Goal: Transaction & Acquisition: Purchase product/service

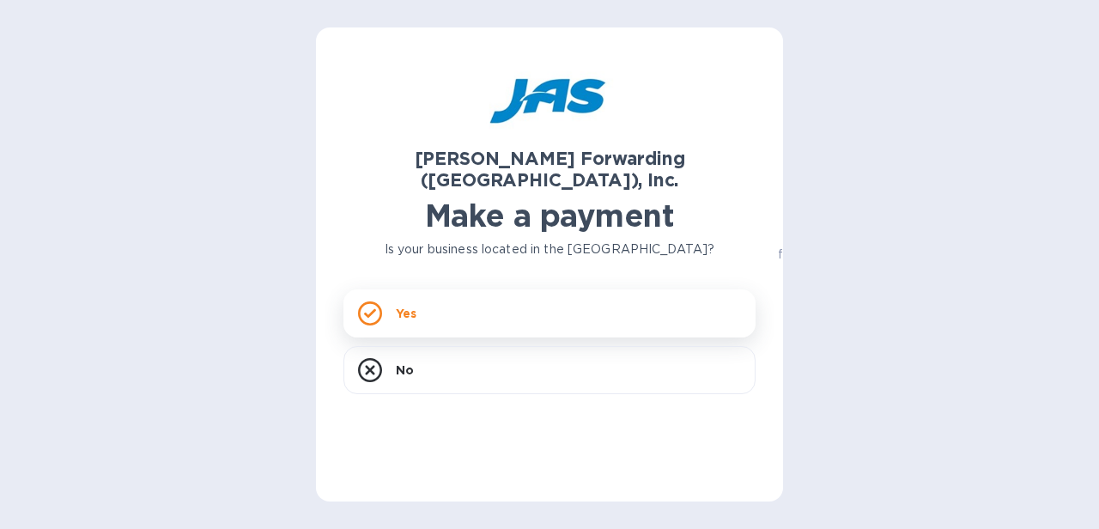
click at [371, 309] on icon at bounding box center [370, 313] width 12 height 9
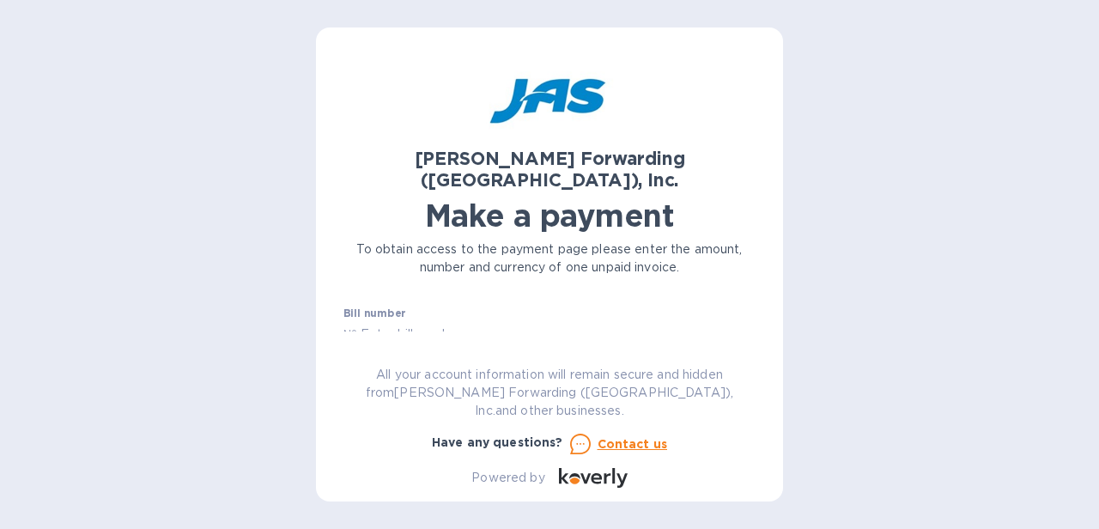
click at [391, 321] on input "text" at bounding box center [556, 334] width 399 height 26
click at [365, 321] on input "text" at bounding box center [556, 334] width 399 height 26
paste input "NEYHAMF60979500"
type input "ONEYHAMF60979500"
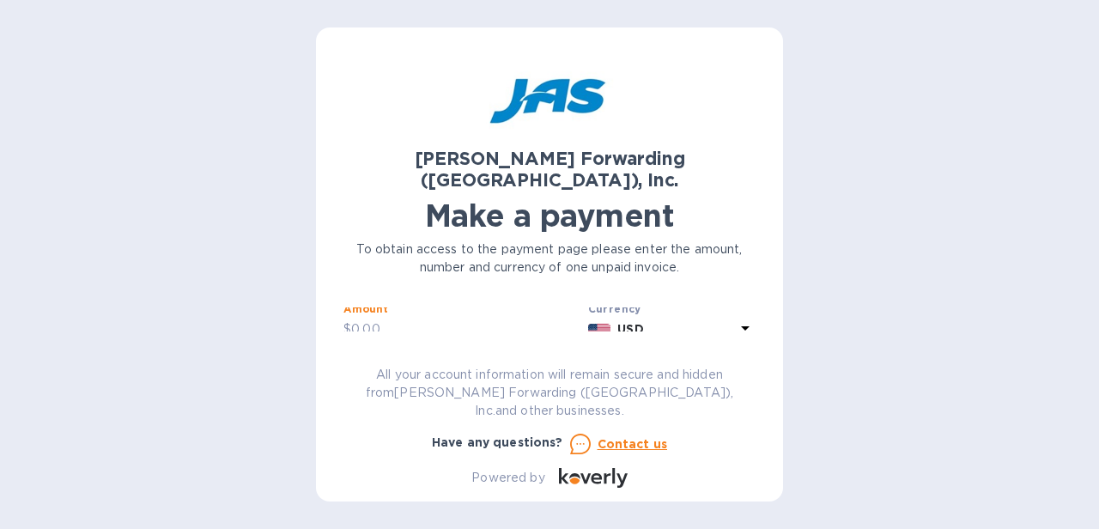
click at [403, 317] on input "text" at bounding box center [466, 330] width 230 height 26
click at [418, 317] on input "text" at bounding box center [466, 330] width 230 height 26
click at [392, 317] on input "46" at bounding box center [466, 330] width 230 height 26
type input "4,589.80"
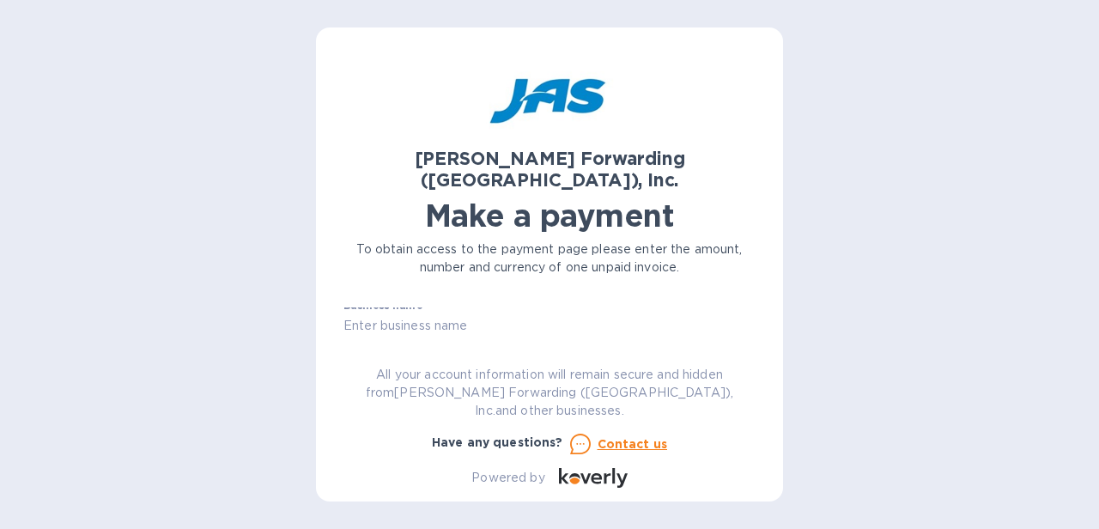
click at [386, 313] on input "text" at bounding box center [550, 326] width 412 height 26
type input "Smiths Detection"
click at [453, 350] on label "Customer reference number" at bounding box center [421, 355] width 154 height 10
click at [370, 354] on div "[PERSON_NAME] Forwarding ([GEOGRAPHIC_DATA]), Inc. Make a payment To obtain acc…" at bounding box center [550, 271] width 412 height 433
click at [423, 350] on label "Customer reference number" at bounding box center [421, 355] width 154 height 10
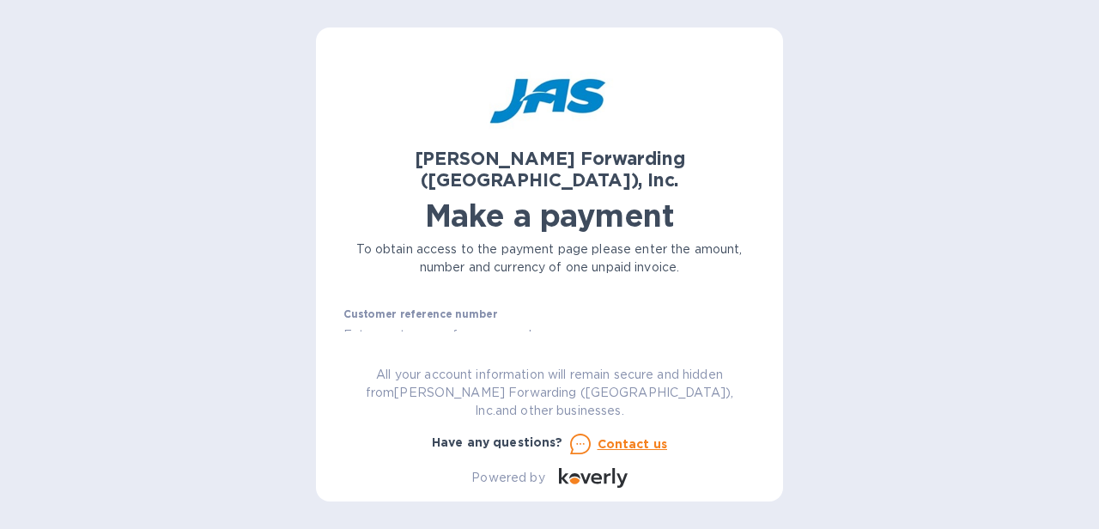
scroll to position [154, 0]
click at [399, 316] on input "text" at bounding box center [550, 329] width 412 height 26
paste input "MIACONMIA"
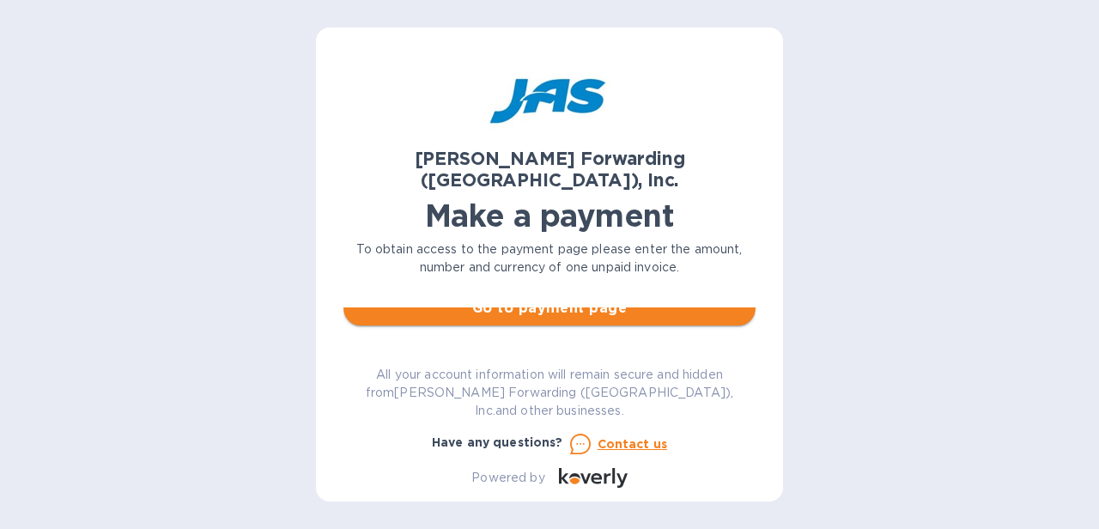
type input "MIACONMIA"
click at [534, 300] on span "Go to payment page" at bounding box center [549, 308] width 385 height 21
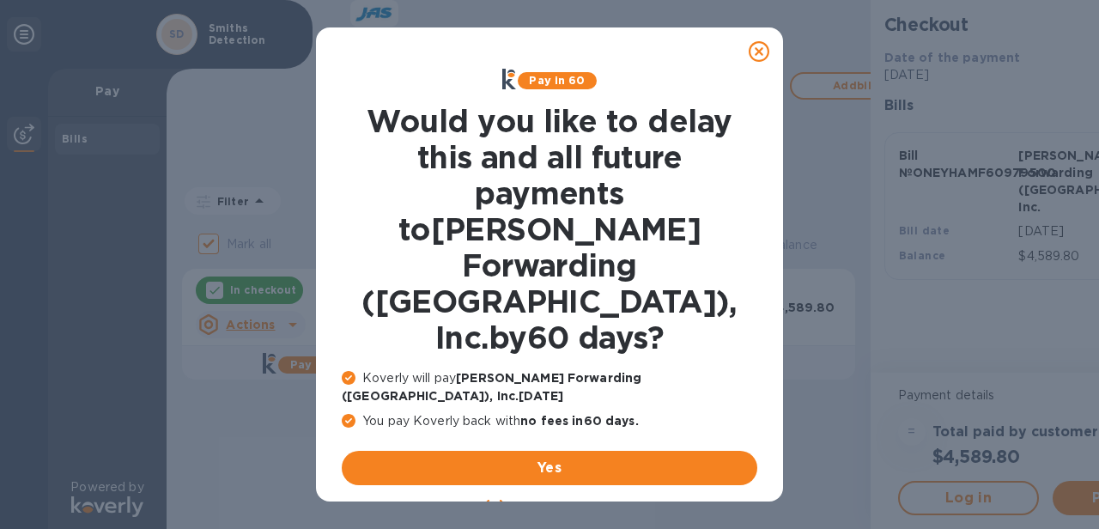
click at [561, 502] on u "No thanks, later" at bounding box center [563, 509] width 102 height 14
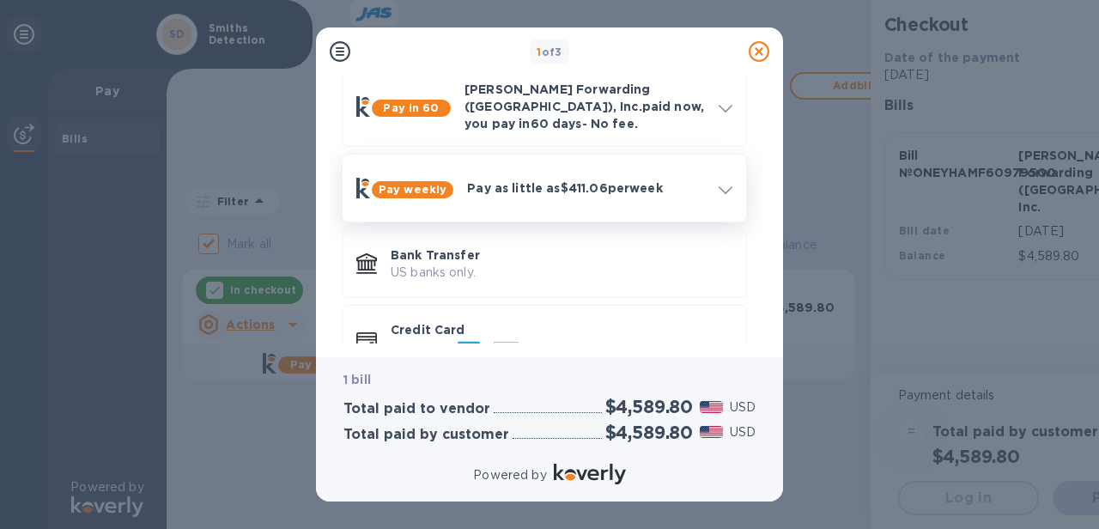
scroll to position [118, 0]
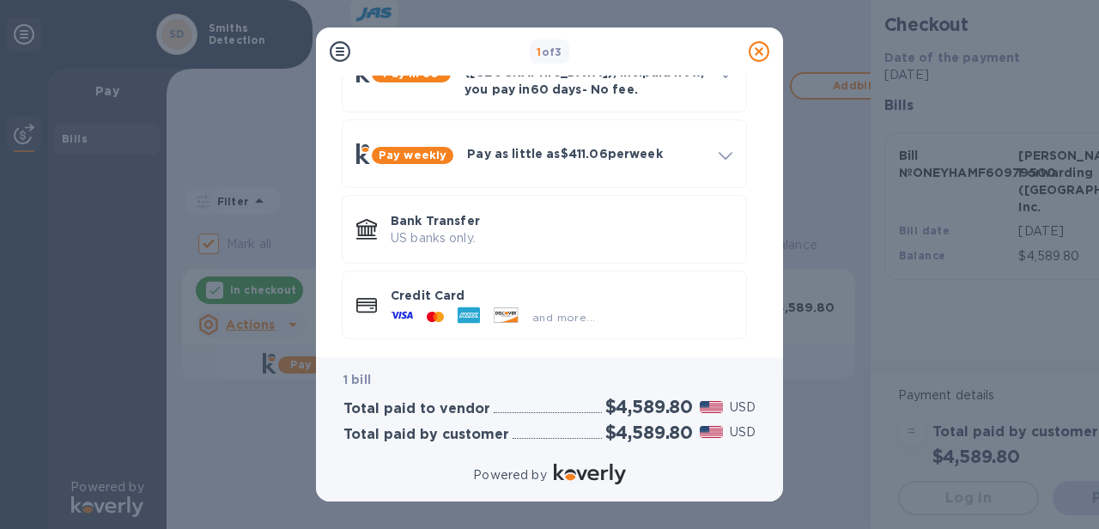
click at [423, 295] on div "Credit Card and more..." at bounding box center [562, 305] width 356 height 50
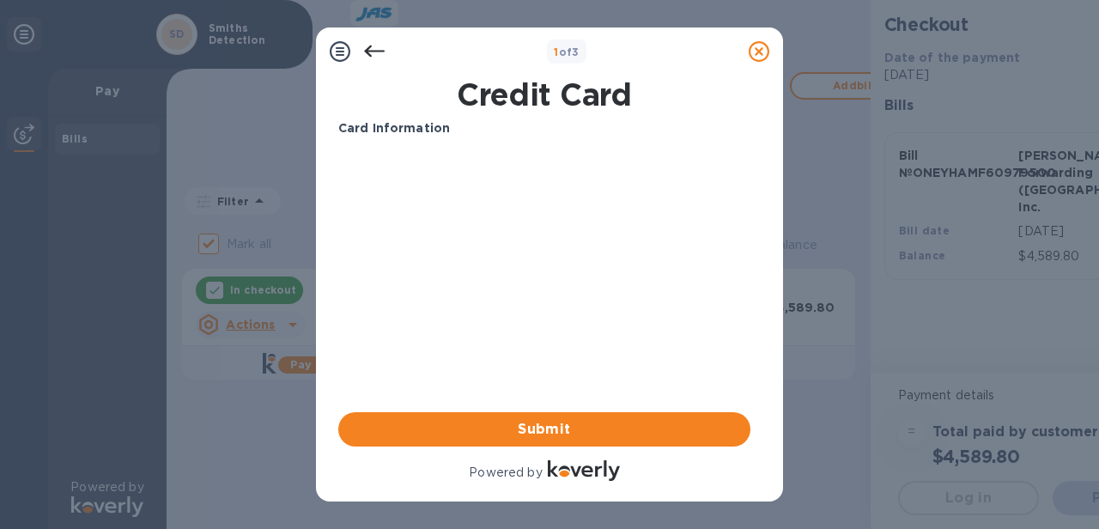
scroll to position [0, 0]
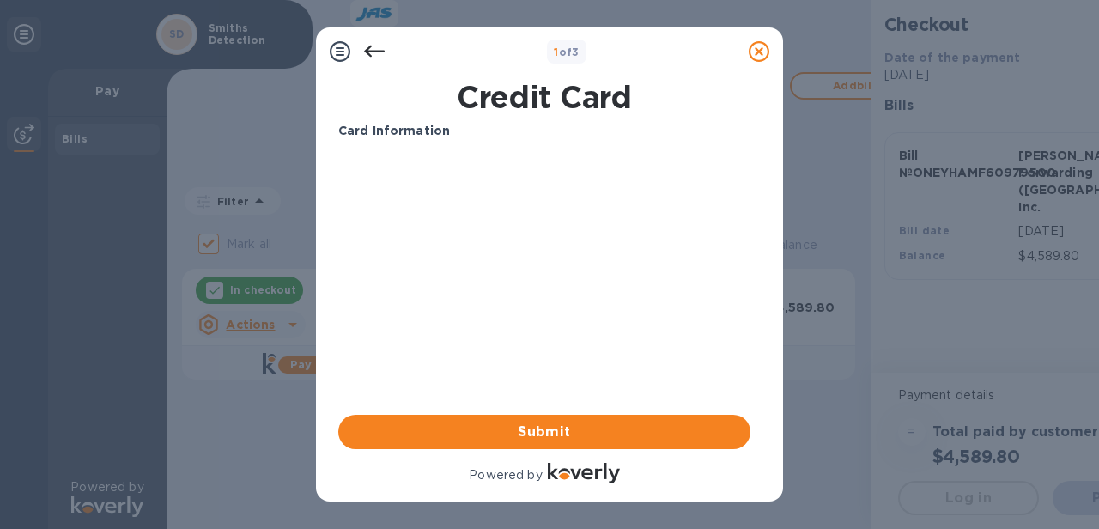
click at [758, 56] on icon at bounding box center [759, 51] width 21 height 21
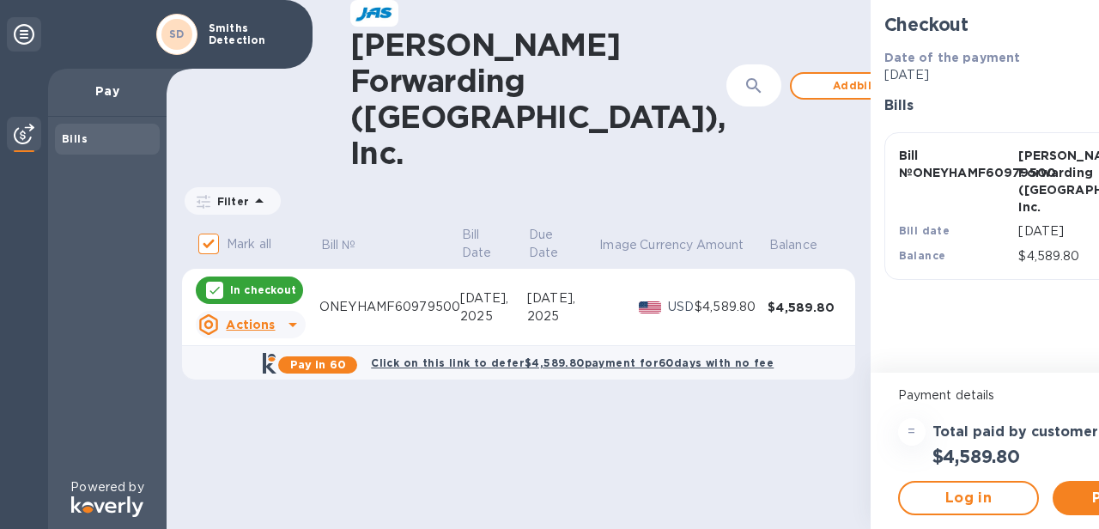
click at [216, 283] on icon at bounding box center [215, 290] width 14 height 14
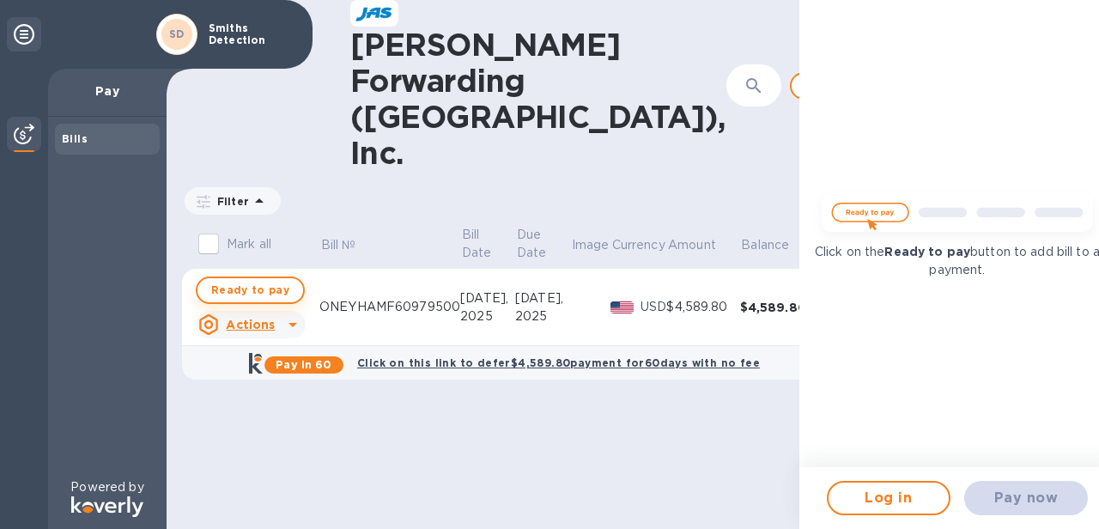
click at [247, 280] on span "Ready to pay" at bounding box center [250, 290] width 78 height 21
checkbox input "true"
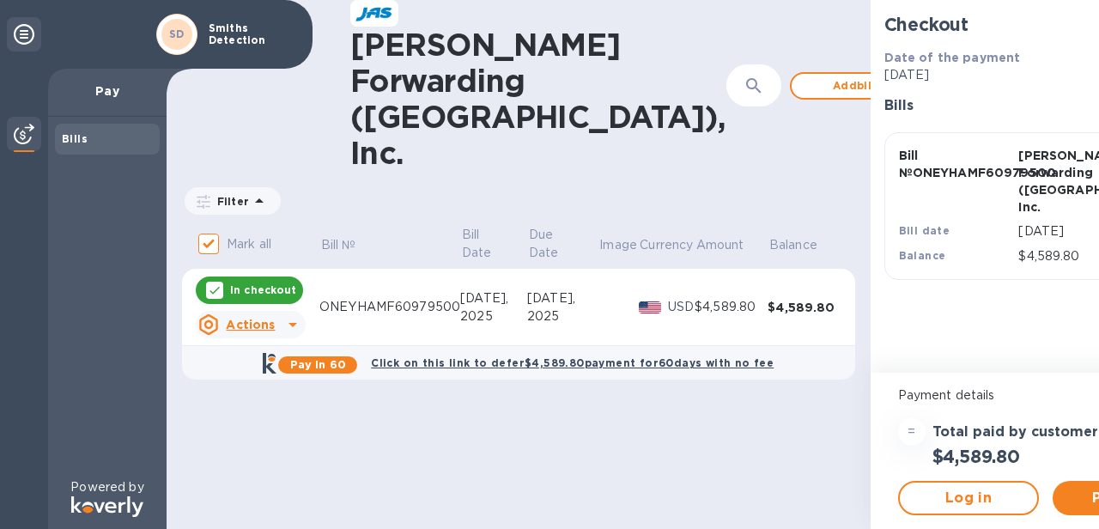
click at [294, 323] on icon at bounding box center [293, 325] width 9 height 4
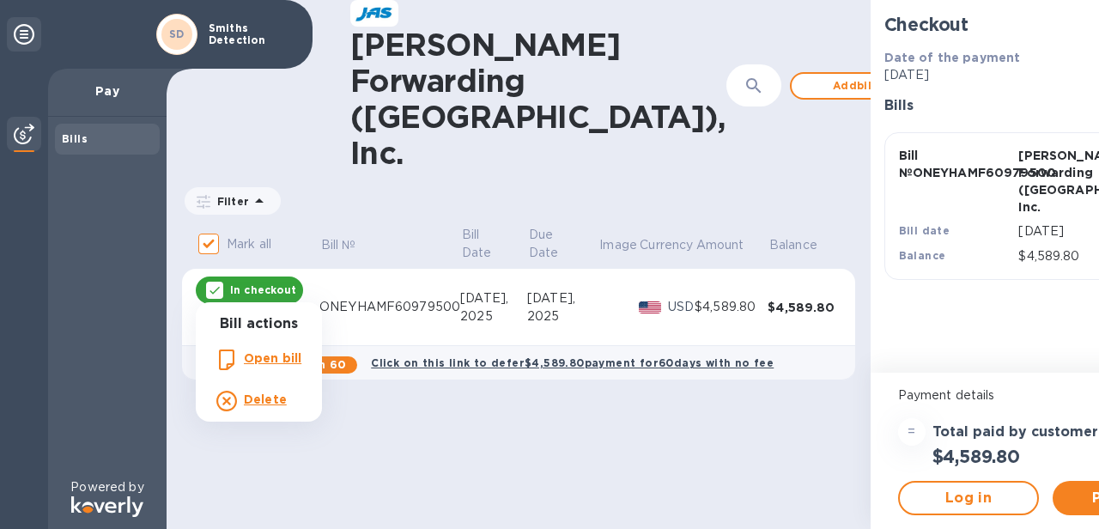
click at [1001, 348] on div at bounding box center [549, 264] width 1099 height 529
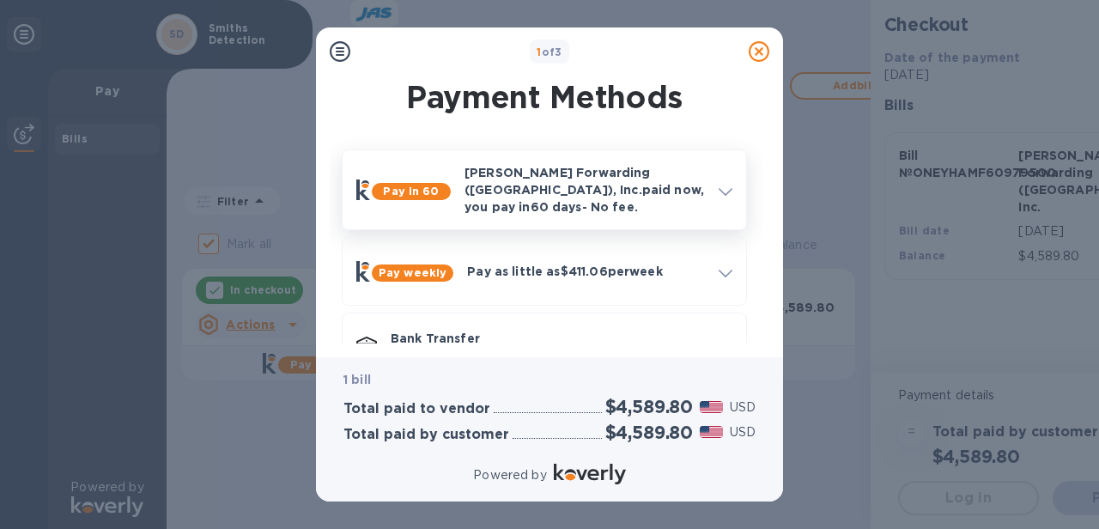
click at [726, 189] on icon at bounding box center [726, 192] width 14 height 8
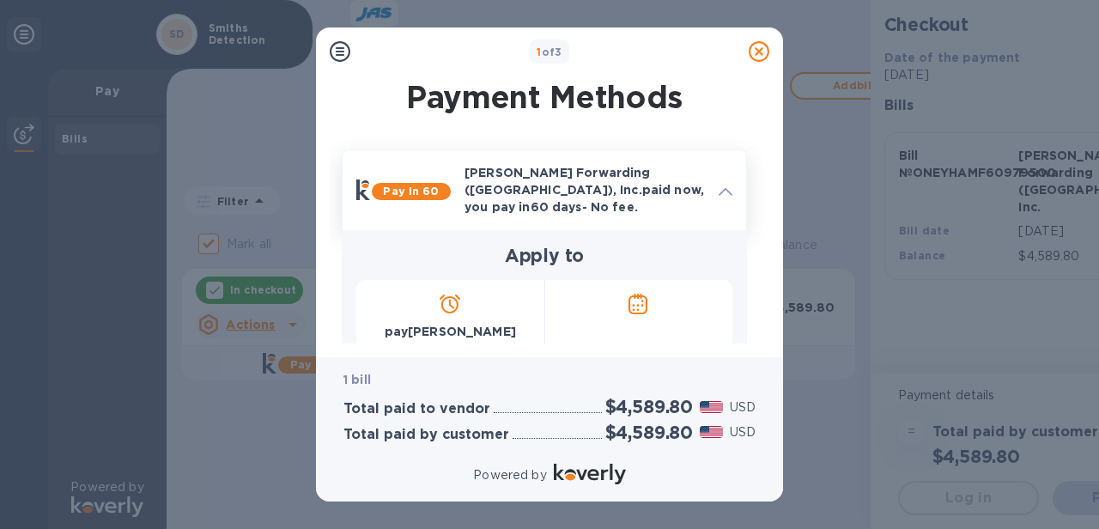
click at [722, 192] on icon at bounding box center [726, 192] width 14 height 8
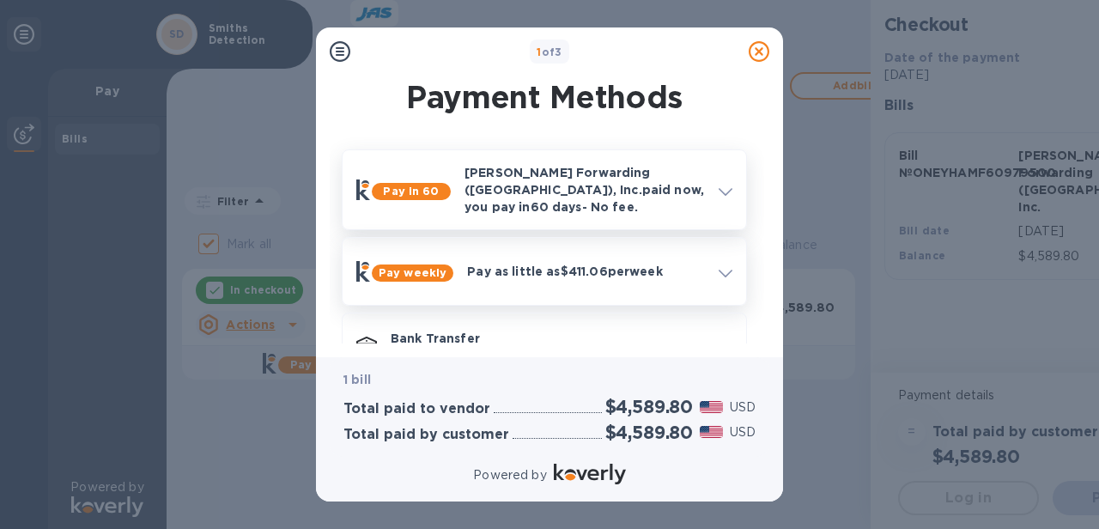
scroll to position [118, 0]
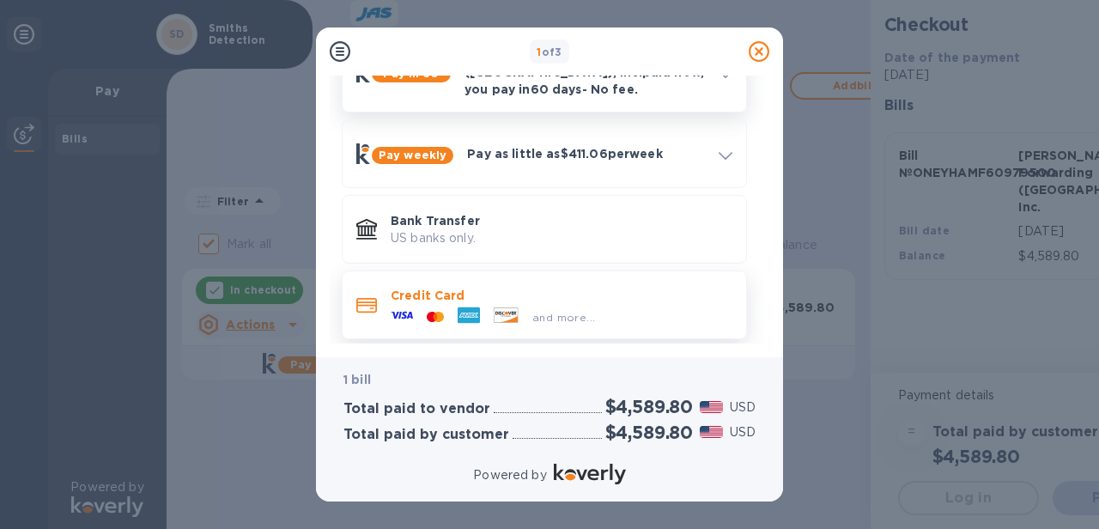
click at [459, 291] on p "Credit Card" at bounding box center [562, 295] width 342 height 17
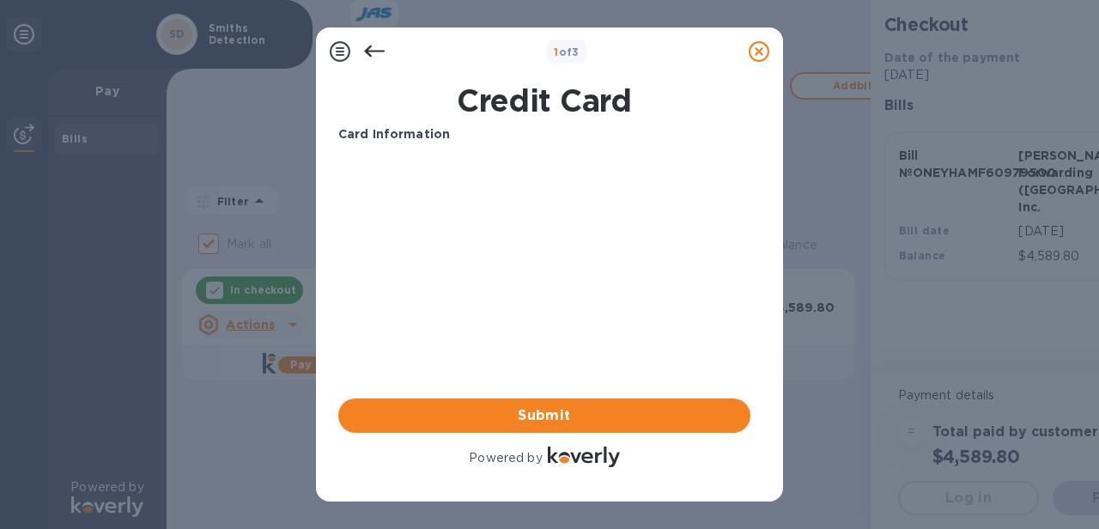
scroll to position [0, 0]
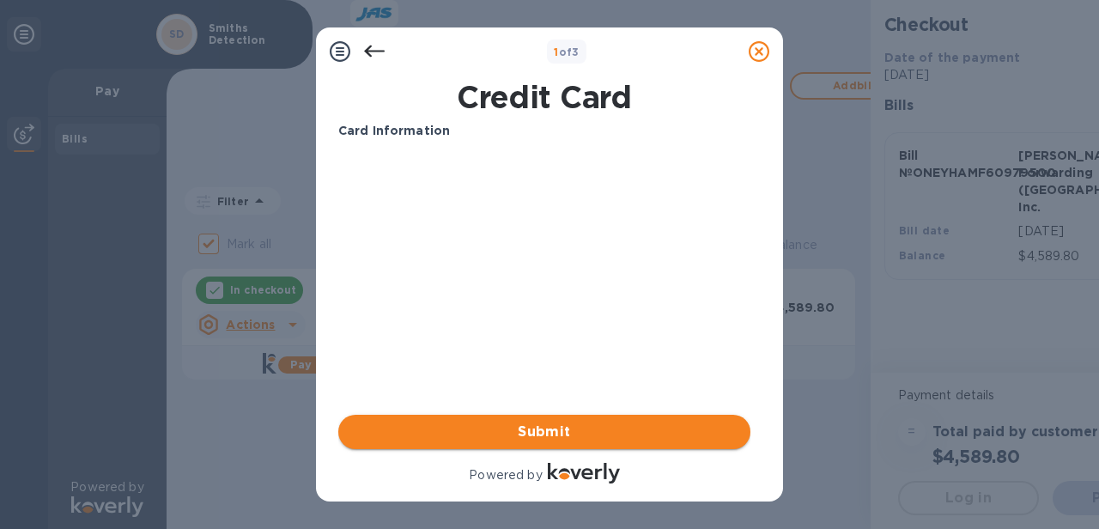
click at [556, 433] on span "Submit" at bounding box center [544, 432] width 385 height 21
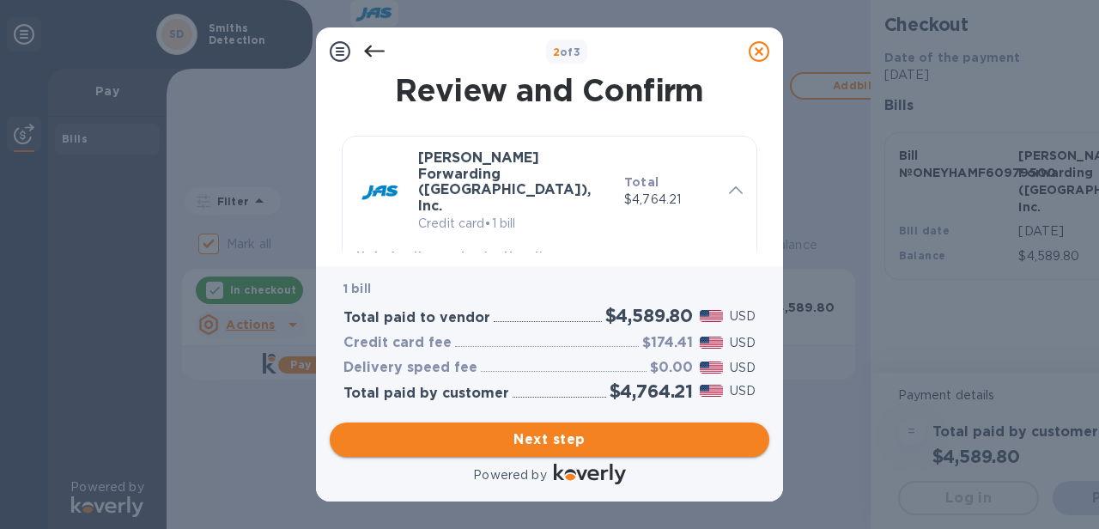
click at [568, 429] on span "Next step" at bounding box center [550, 439] width 412 height 21
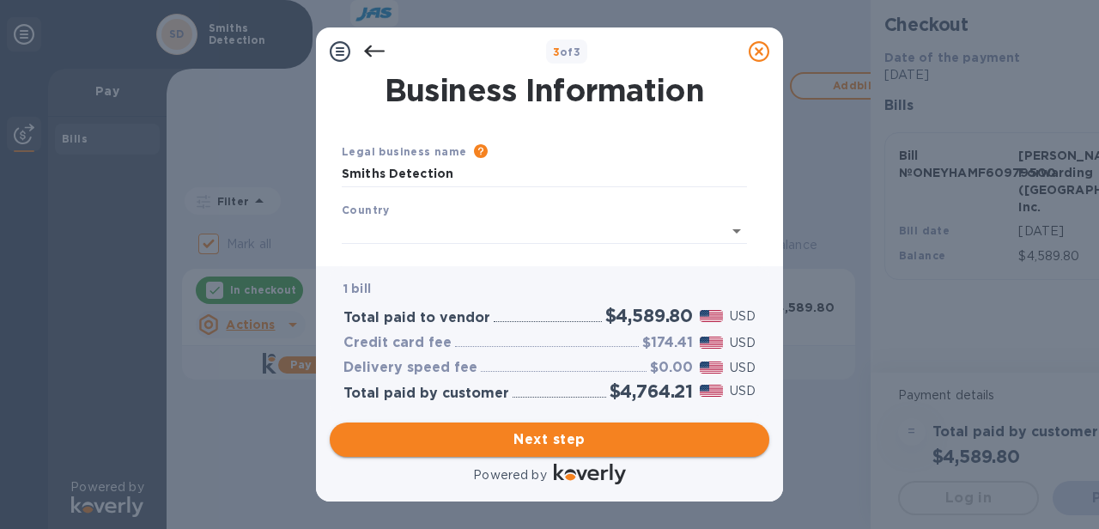
type input "[GEOGRAPHIC_DATA]"
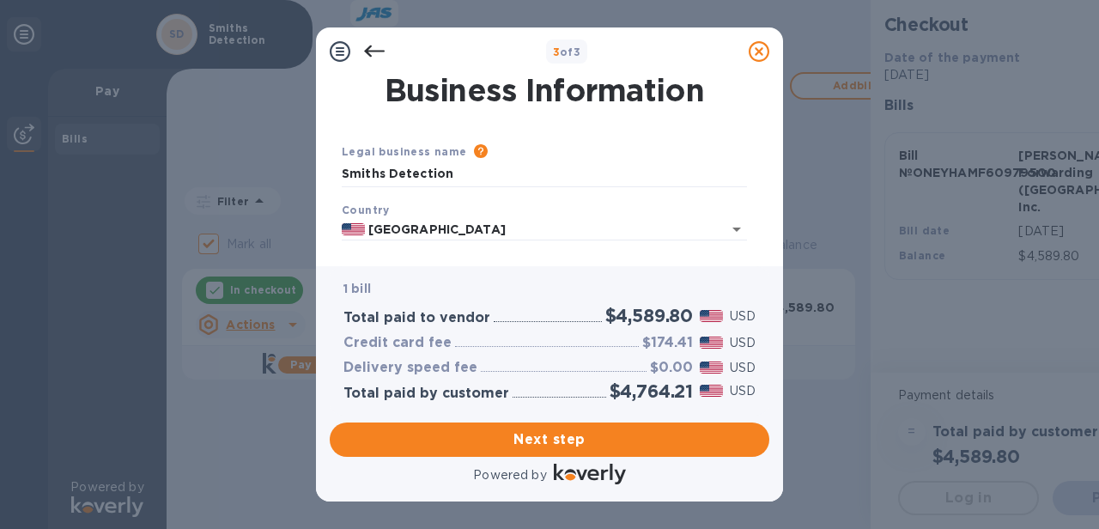
click at [399, 219] on div "Country [GEOGRAPHIC_DATA]" at bounding box center [544, 221] width 419 height 54
click at [362, 210] on div "Country [GEOGRAPHIC_DATA]" at bounding box center [544, 221] width 419 height 54
click at [359, 216] on b "Country" at bounding box center [366, 210] width 48 height 13
click at [392, 214] on div "Country [GEOGRAPHIC_DATA]" at bounding box center [544, 221] width 419 height 54
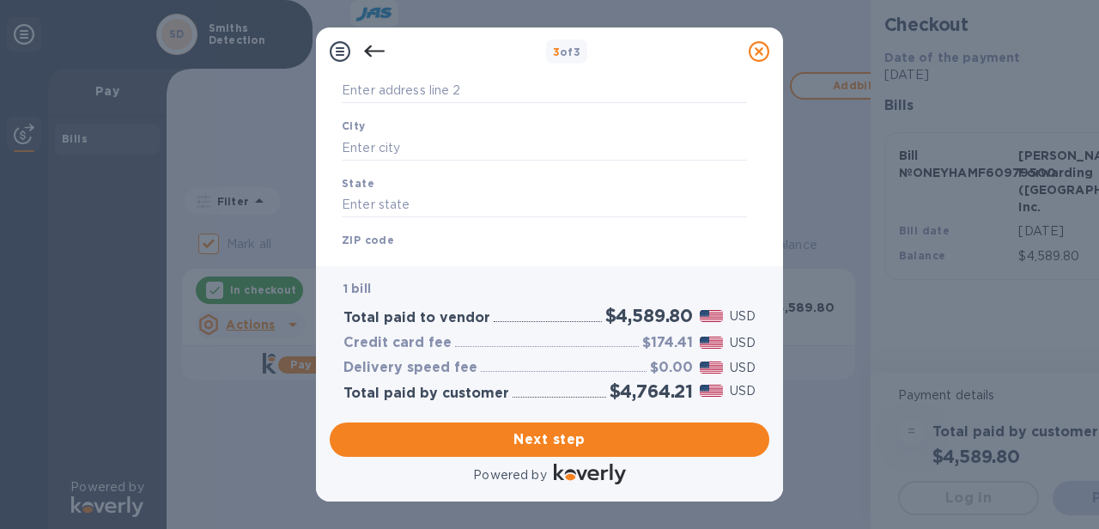
scroll to position [186, 0]
click at [362, 99] on input "Business address" at bounding box center [544, 95] width 405 height 26
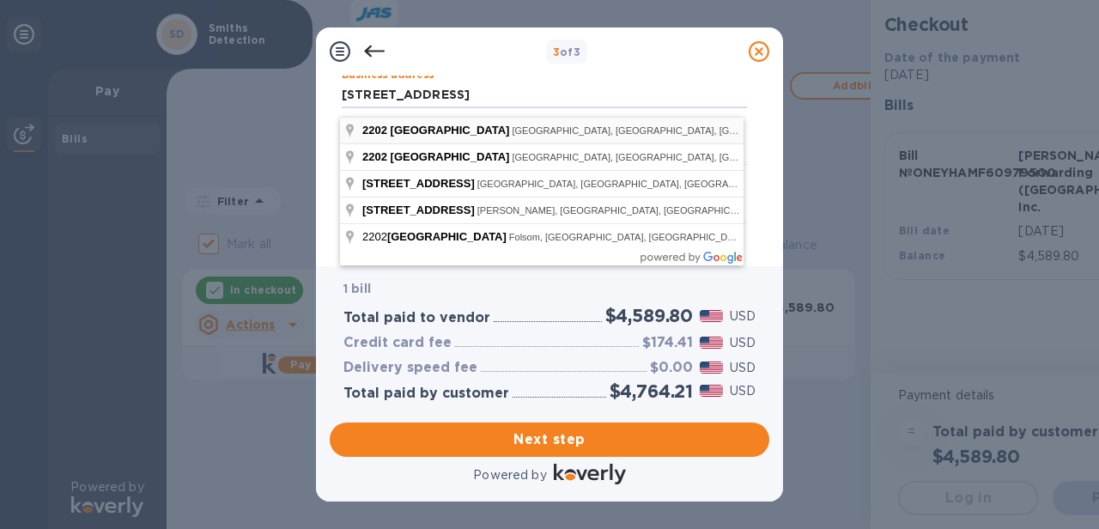
type input "[STREET_ADDRESS]"
type input "Edgewood"
type input "MD"
type input "21040"
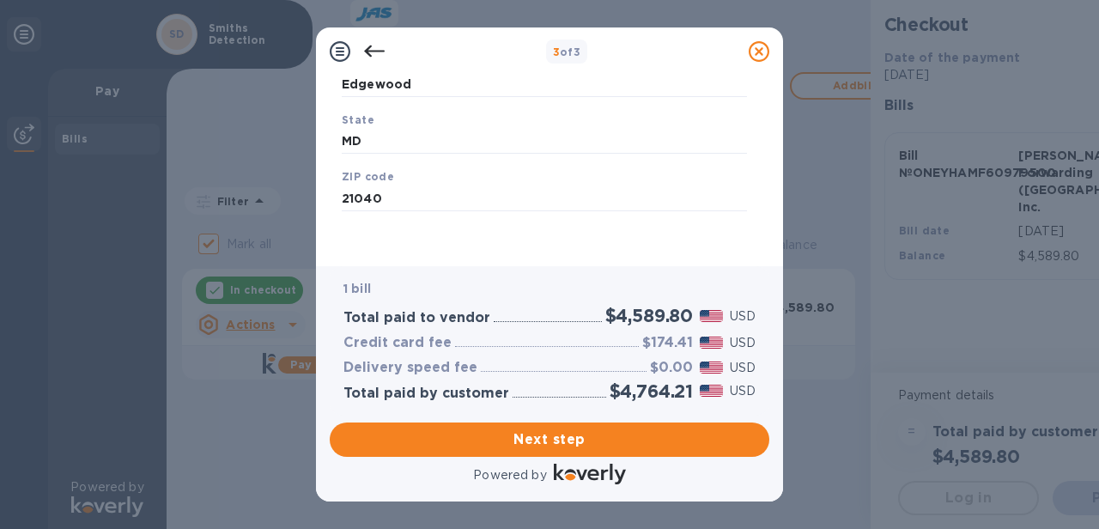
scroll to position [355, 0]
drag, startPoint x: 539, startPoint y: 423, endPoint x: 563, endPoint y: 416, distance: 25.0
click at [539, 429] on span "Next step" at bounding box center [550, 439] width 412 height 21
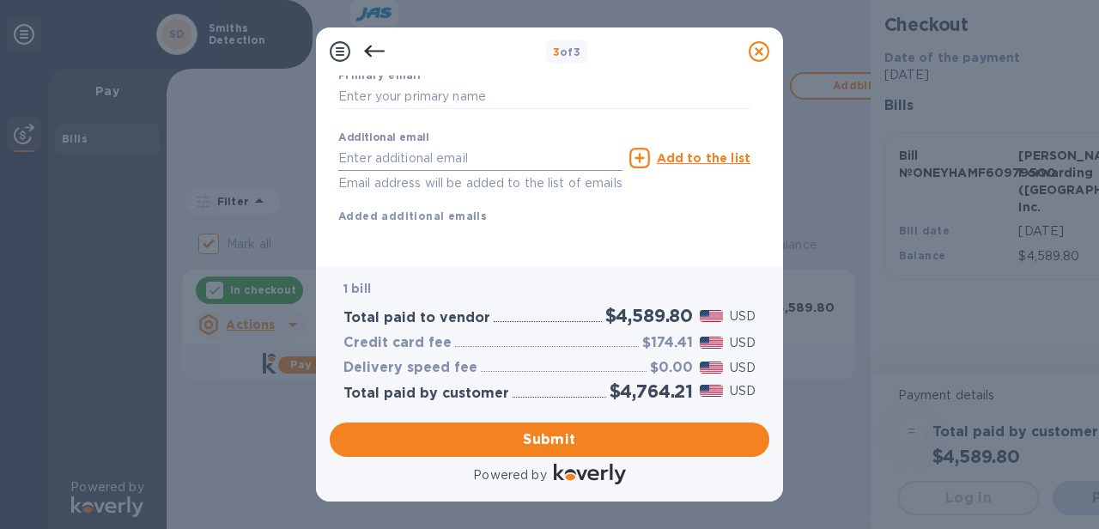
click at [391, 159] on input "text" at bounding box center [480, 158] width 284 height 26
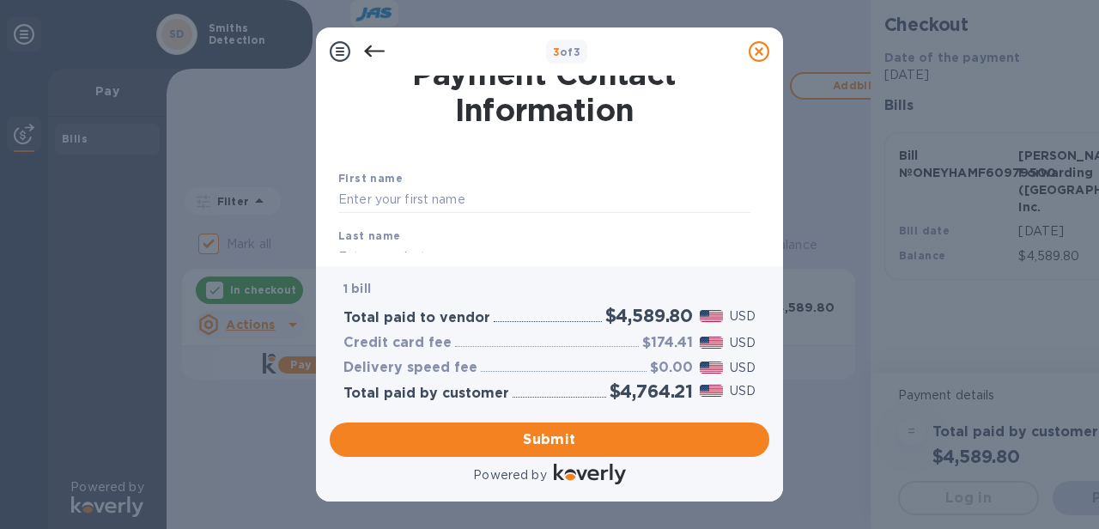
scroll to position [0, 0]
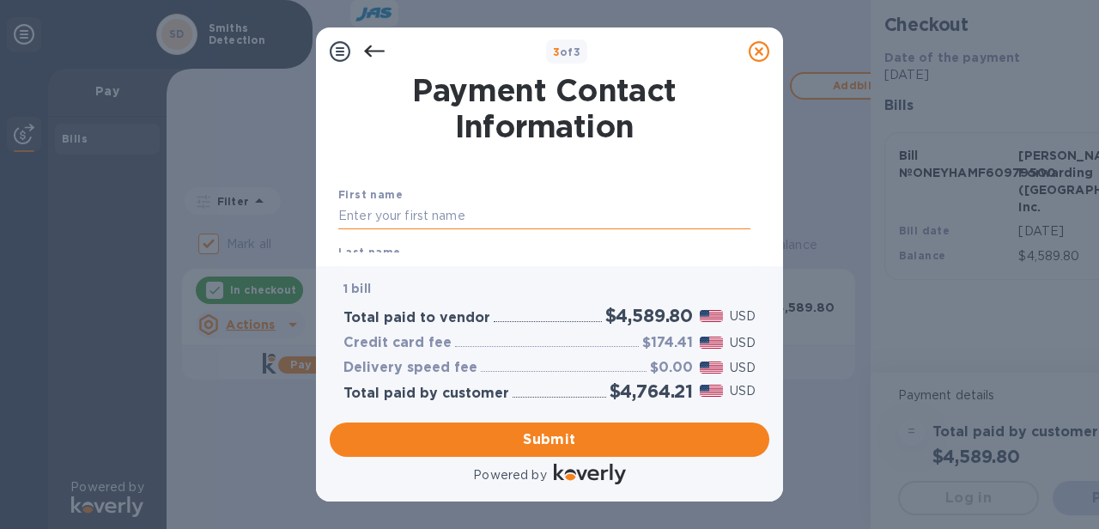
click at [377, 222] on input "text" at bounding box center [544, 217] width 412 height 26
type input "K"
type input "[PERSON_NAME]"
type input "5107392576"
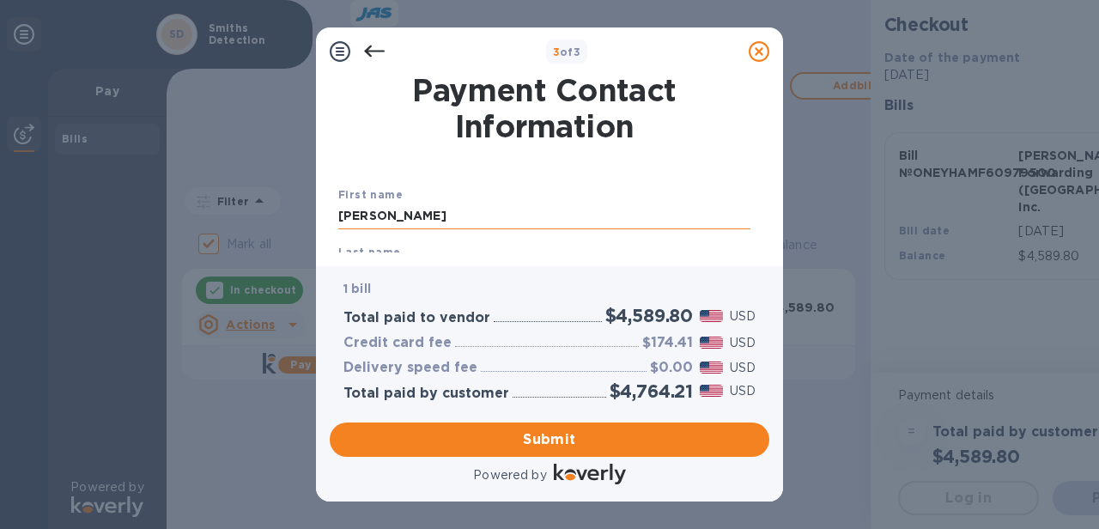
type input "[PERSON_NAME][EMAIL_ADDRESS][PERSON_NAME][DOMAIN_NAME]"
click at [527, 259] on div "Payment Contact Information First name [PERSON_NAME] Last name [PERSON_NAME] Ph…" at bounding box center [549, 171] width 467 height 191
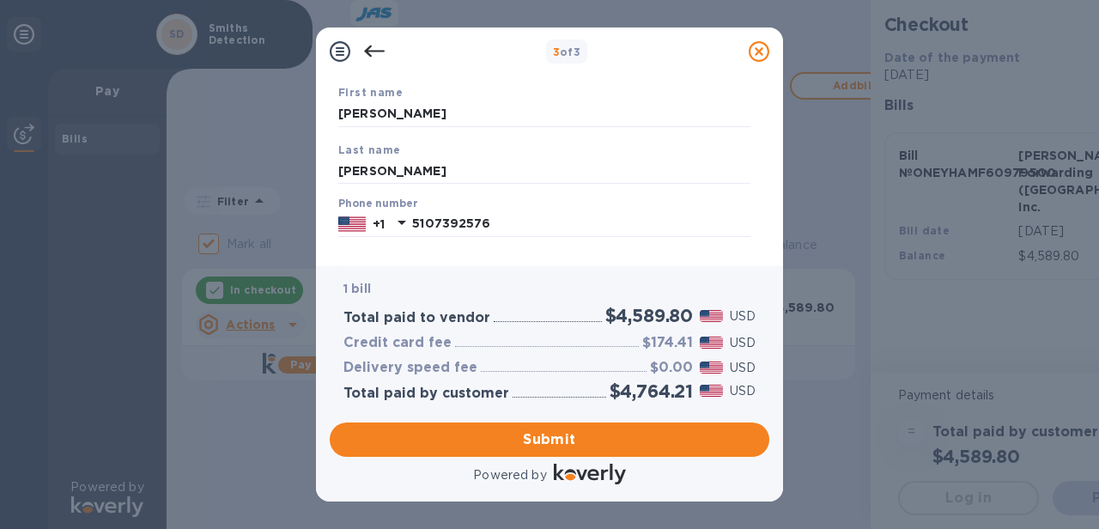
scroll to position [96, 0]
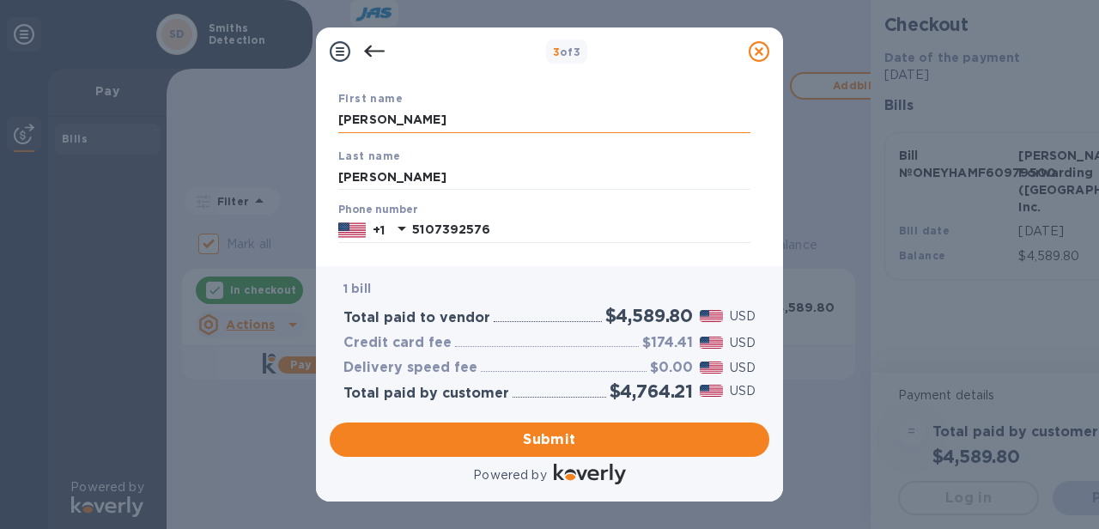
click at [453, 128] on input "[PERSON_NAME]" at bounding box center [544, 120] width 412 height 26
type input "[PERSON_NAME]"
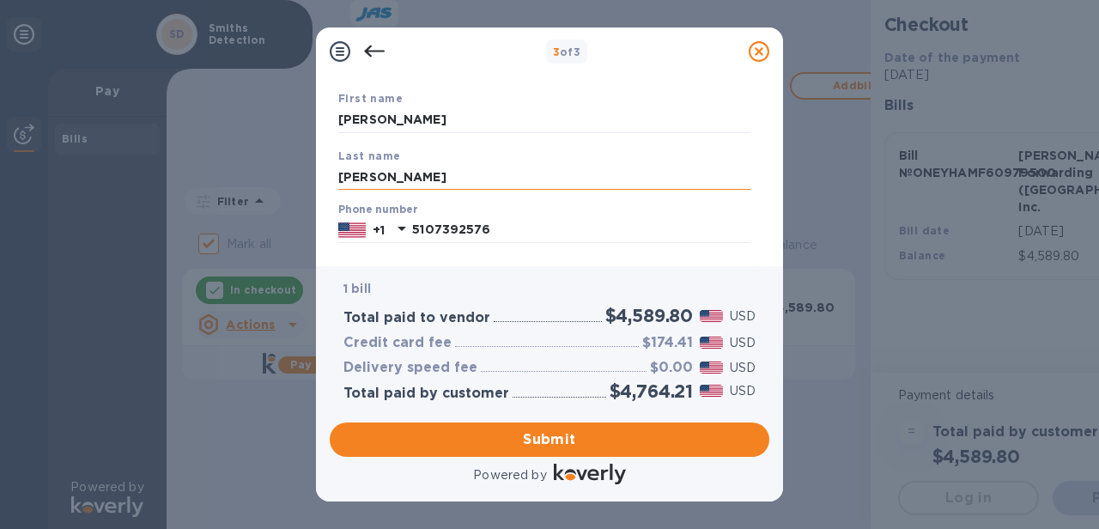
click at [429, 180] on input "[PERSON_NAME]" at bounding box center [544, 177] width 412 height 26
type input "[PERSON_NAME]"
click at [442, 180] on input "[PERSON_NAME]" at bounding box center [544, 177] width 412 height 26
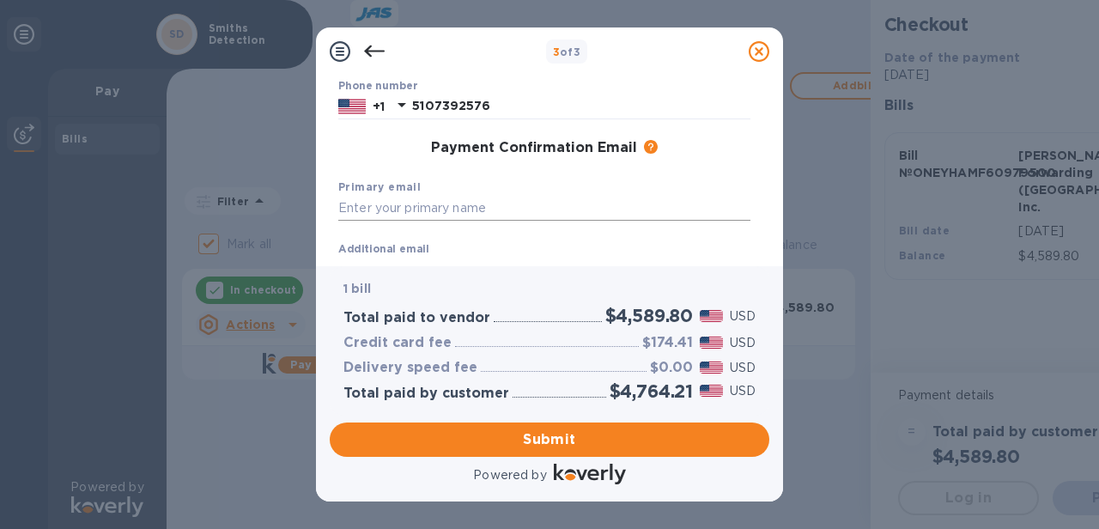
click at [369, 222] on input "text" at bounding box center [544, 209] width 412 height 26
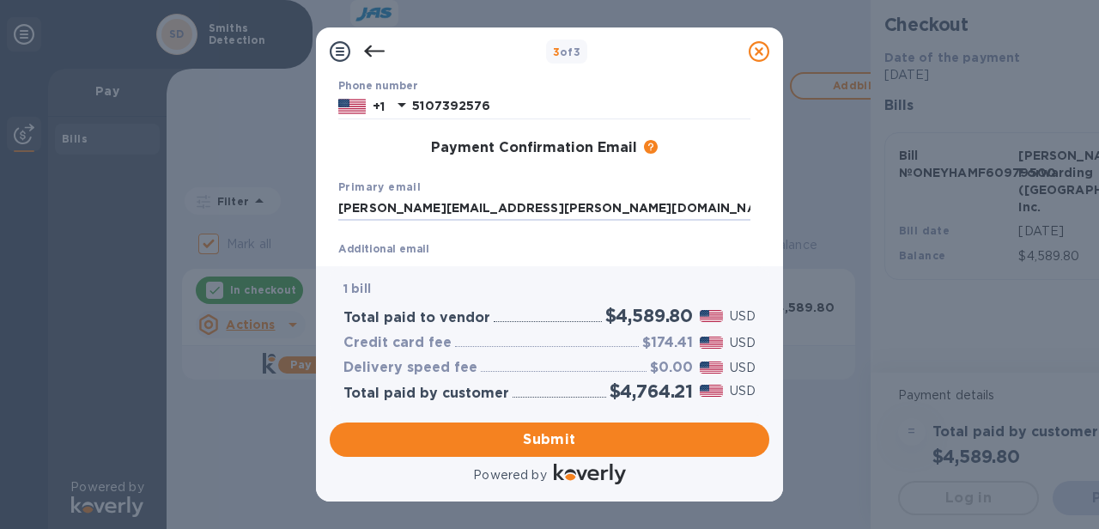
type input "[PERSON_NAME][EMAIL_ADDRESS][PERSON_NAME][DOMAIN_NAME]"
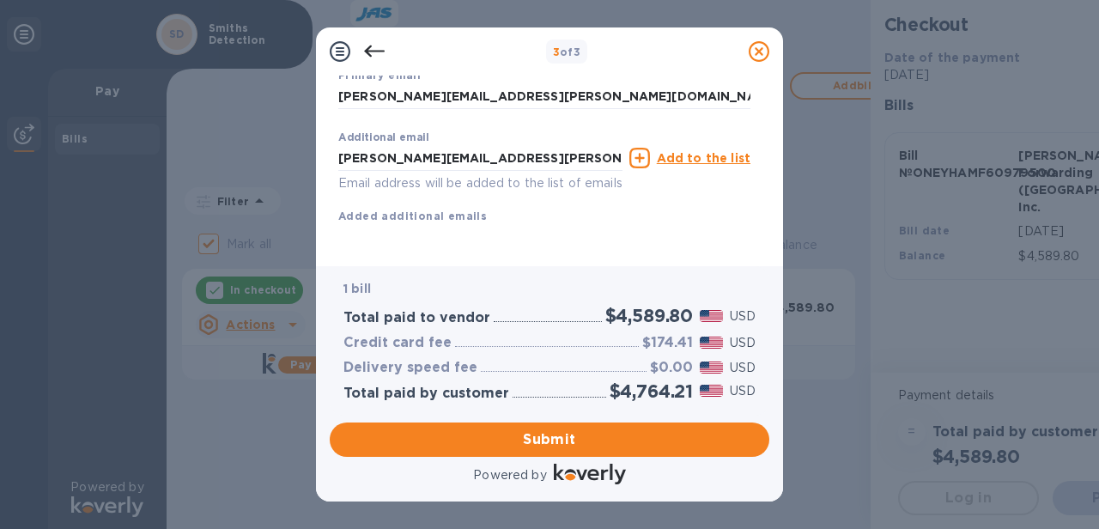
scroll to position [375, 0]
drag, startPoint x: 561, startPoint y: 133, endPoint x: 307, endPoint y: 137, distance: 253.4
click at [338, 145] on input "[PERSON_NAME][EMAIL_ADDRESS][PERSON_NAME][DOMAIN_NAME]" at bounding box center [480, 158] width 284 height 26
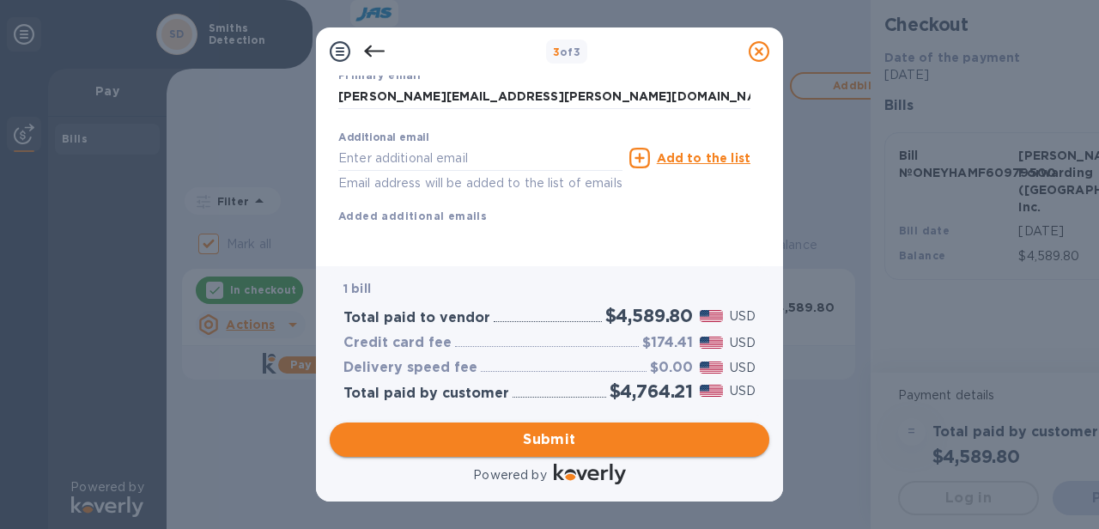
click at [581, 446] on span "Submit" at bounding box center [550, 439] width 412 height 21
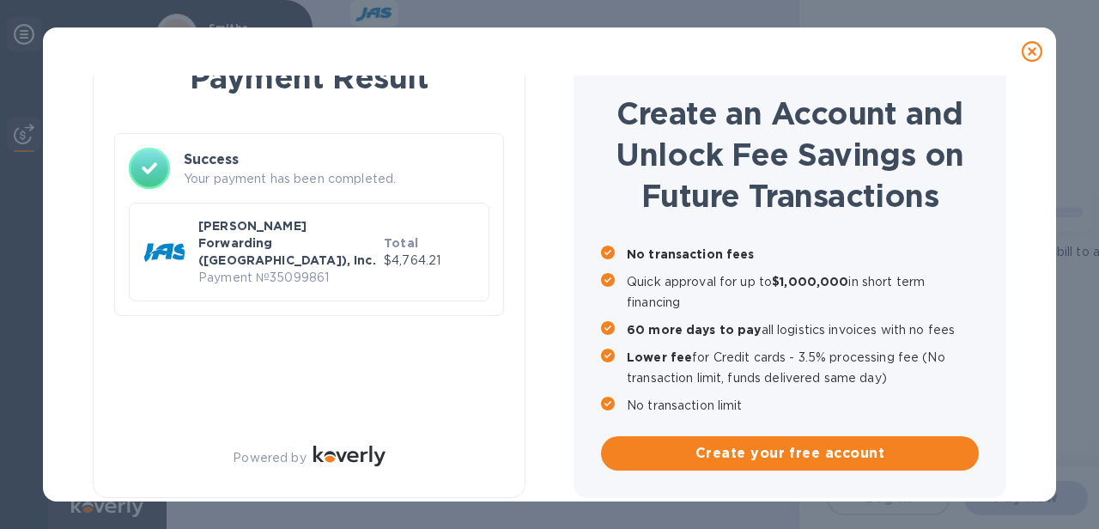
checkbox input "false"
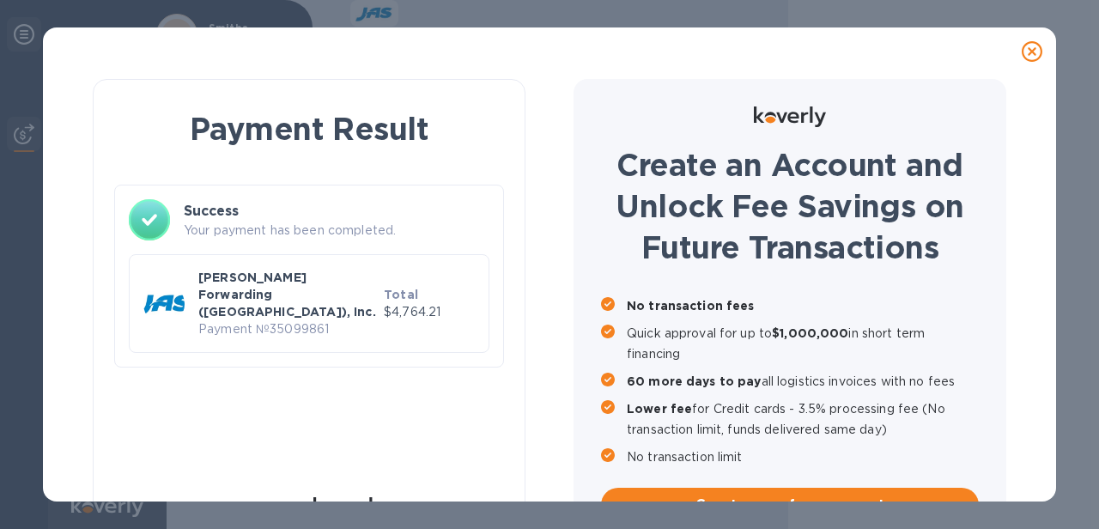
click at [575, 137] on div "Create an Account and Unlock Fee Savings on Future Transactions No transaction …" at bounding box center [790, 314] width 433 height 471
